Goal: Transaction & Acquisition: Book appointment/travel/reservation

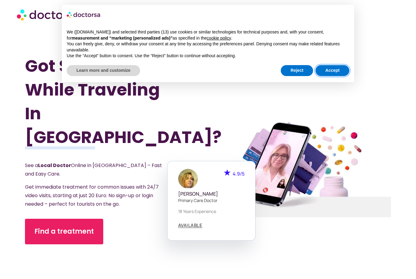
click at [331, 73] on button "Accept" at bounding box center [333, 70] width 34 height 11
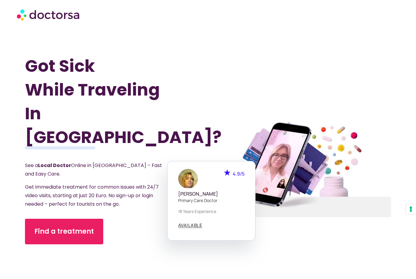
click at [81, 227] on span "Find a treatment" at bounding box center [63, 232] width 59 height 10
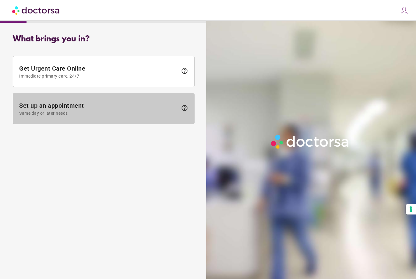
click at [181, 108] on span "help" at bounding box center [184, 107] width 7 height 7
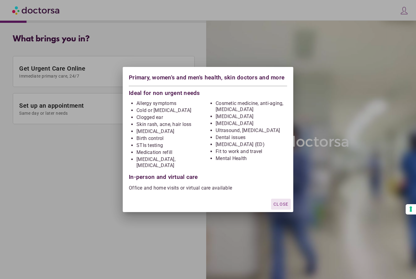
click at [278, 202] on span "Close" at bounding box center [281, 204] width 15 height 5
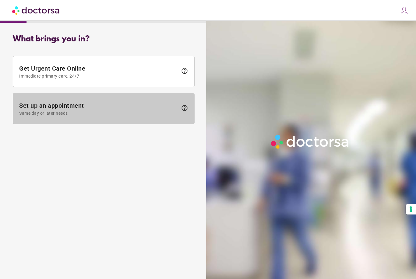
click at [161, 107] on span "Set up an appointment Same day or later needs" at bounding box center [98, 109] width 159 height 14
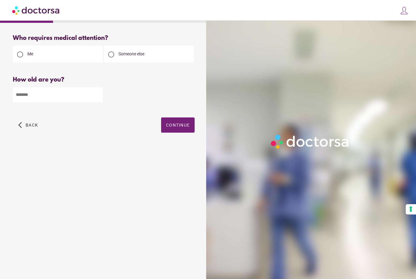
click at [179, 127] on span "Continue" at bounding box center [178, 125] width 24 height 5
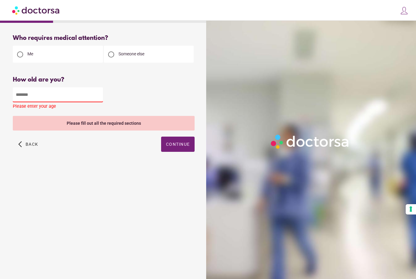
click at [80, 100] on input "number" at bounding box center [58, 94] width 90 height 15
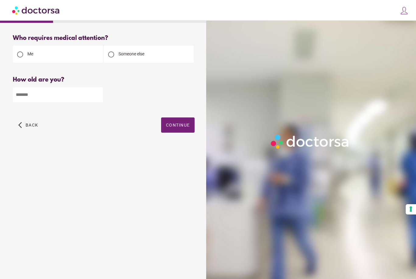
type input "**"
click at [184, 125] on span "Continue" at bounding box center [178, 125] width 24 height 5
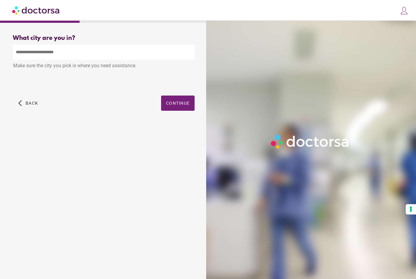
click at [151, 53] on input "text" at bounding box center [104, 52] width 182 height 15
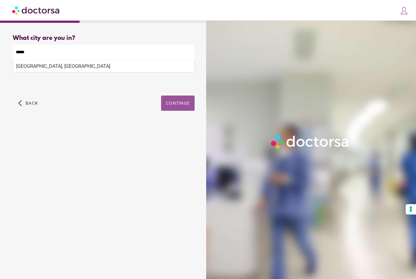
click at [184, 104] on span "button" at bounding box center [178, 103] width 34 height 15
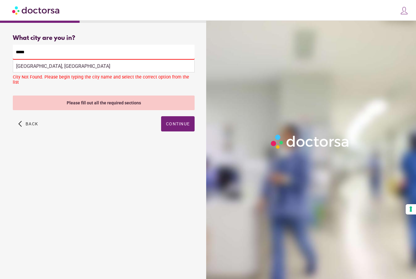
click at [81, 71] on div "Jávea, Spain" at bounding box center [103, 66] width 181 height 12
type input "**********"
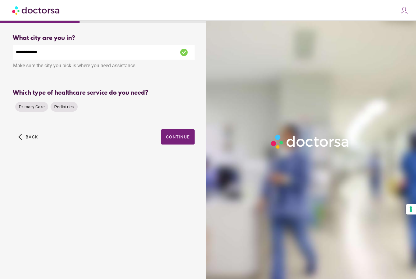
click at [36, 108] on span "Primary Care" at bounding box center [32, 106] width 26 height 5
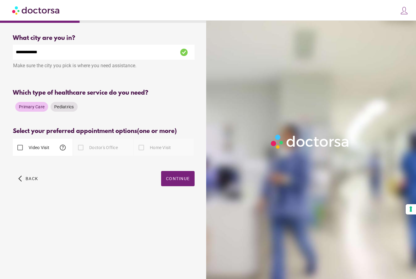
click at [180, 177] on span "Continue" at bounding box center [178, 178] width 24 height 5
click at [181, 178] on span "Continue" at bounding box center [178, 178] width 24 height 5
